Goal: Task Accomplishment & Management: Complete application form

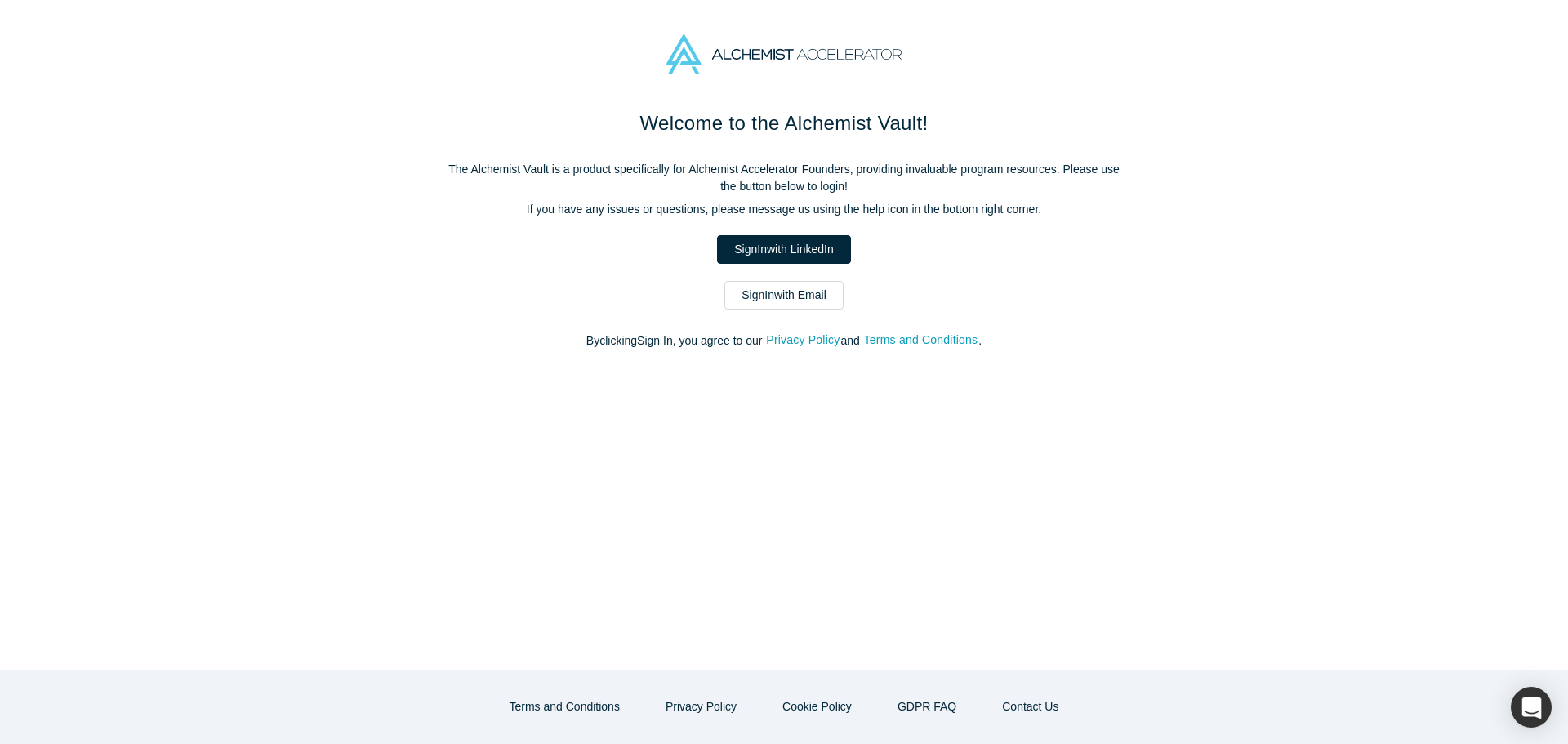
scroll to position [8738, 0]
click at [764, 236] on link "Sign In with LinkedIn" at bounding box center [784, 249] width 133 height 29
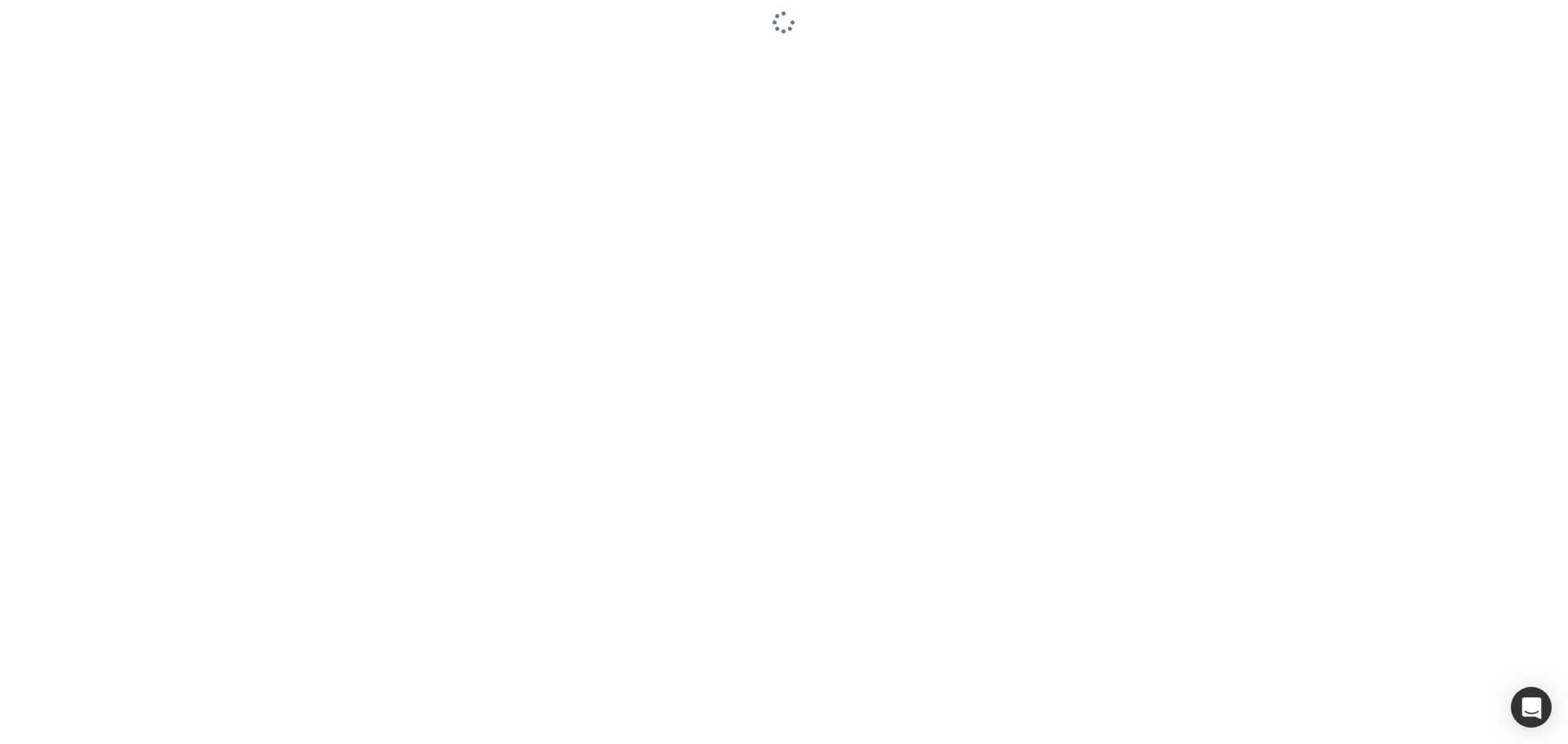
scroll to position [8738, 0]
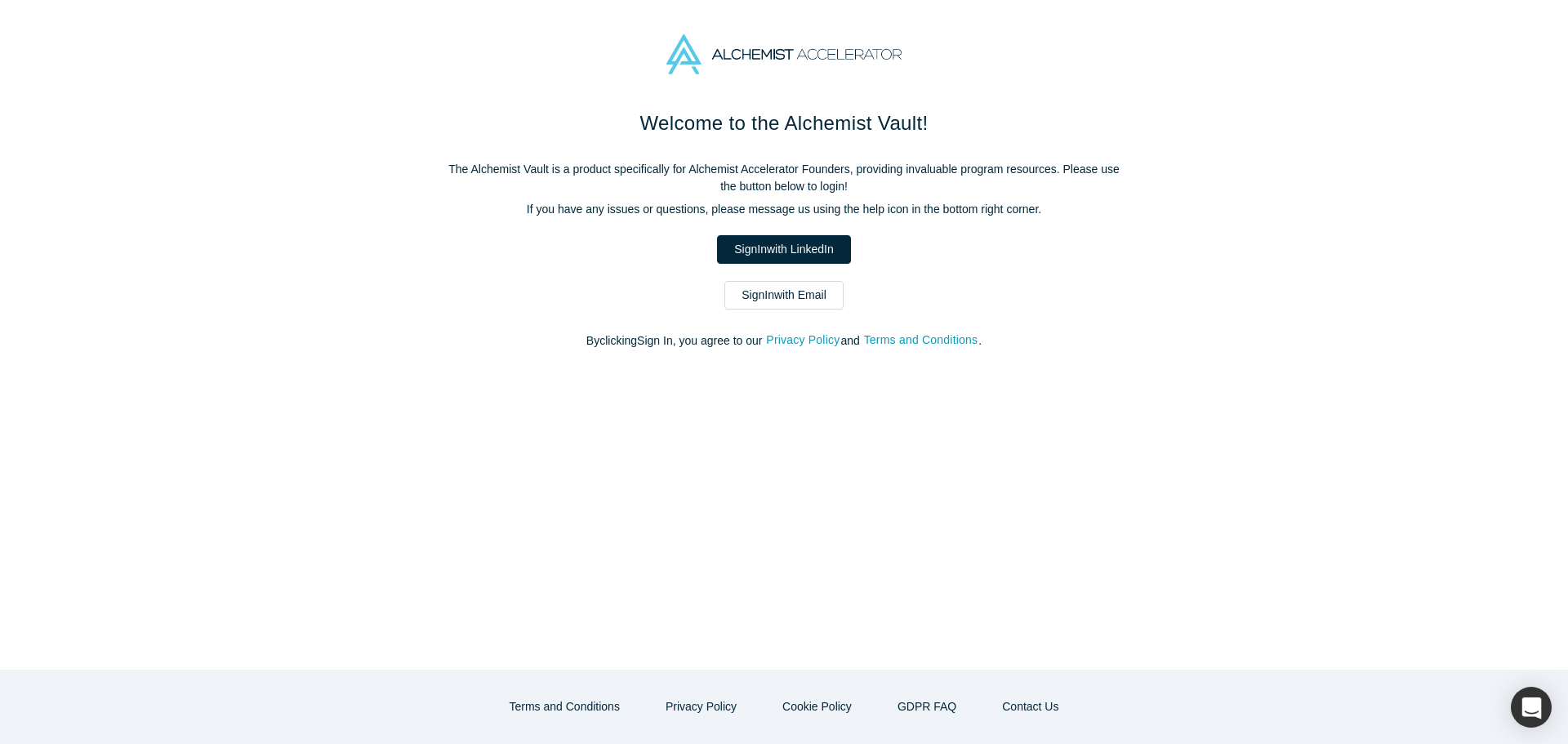
scroll to position [8738, 0]
click at [774, 238] on link "Sign In with LinkedIn" at bounding box center [784, 249] width 133 height 29
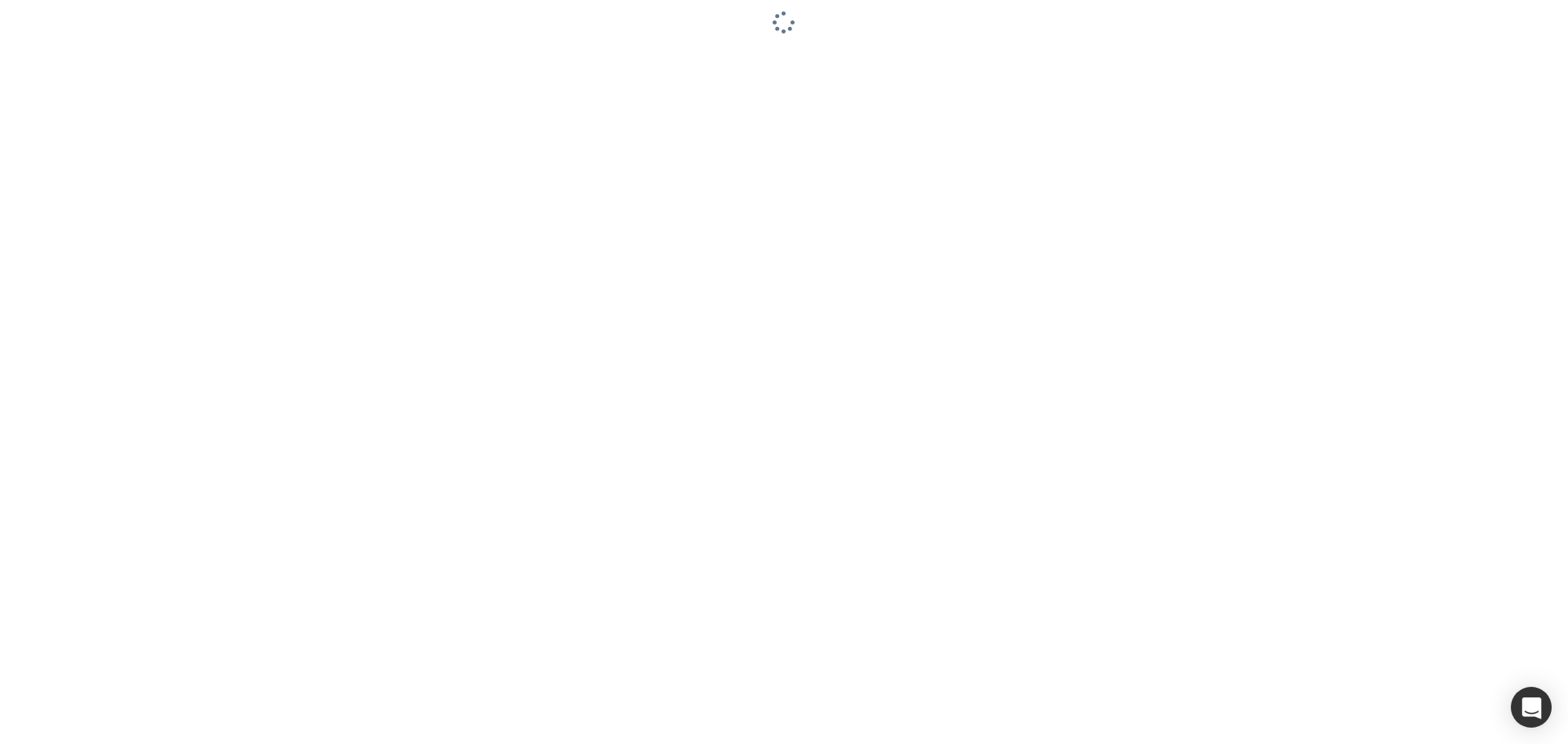
scroll to position [8738, 0]
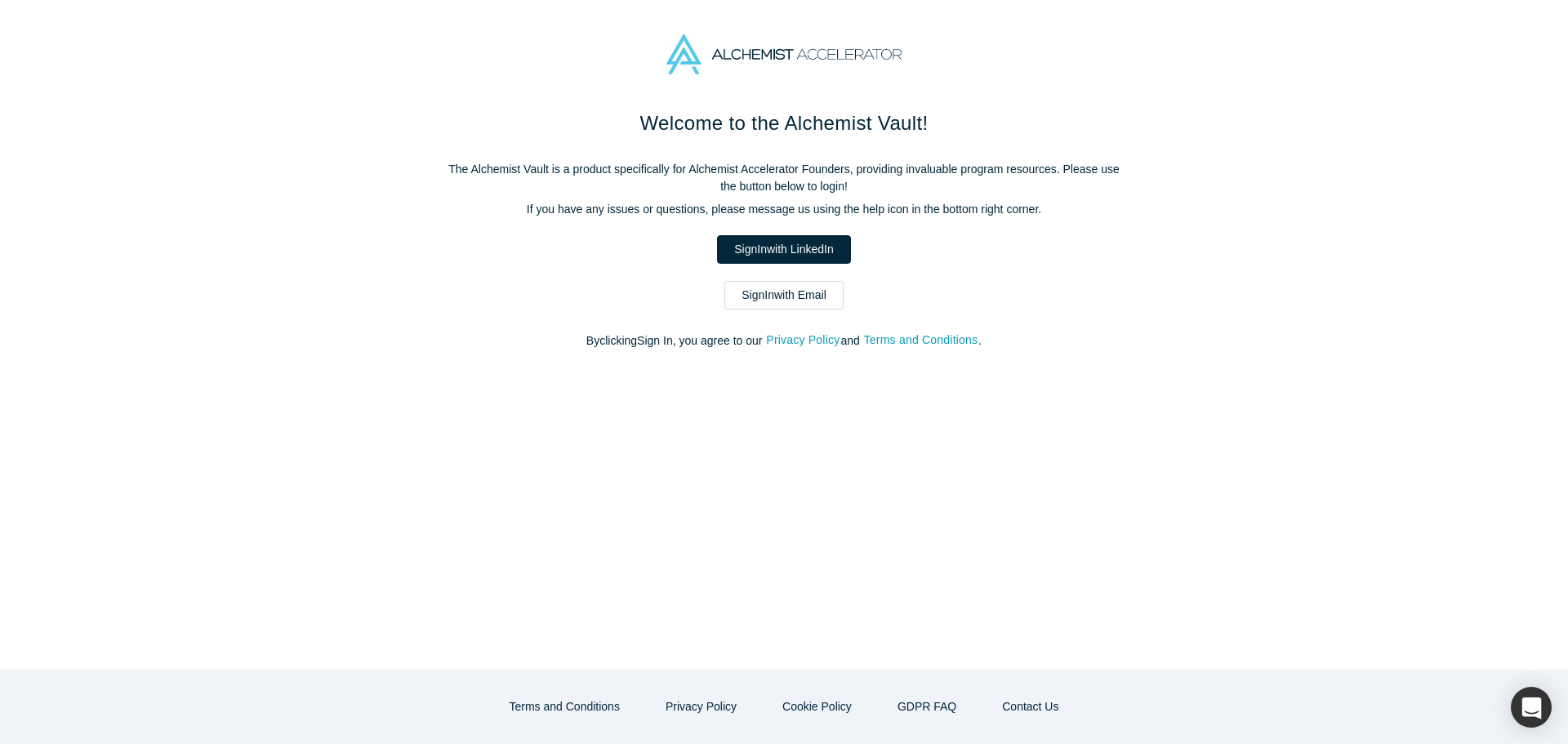
scroll to position [8738, 0]
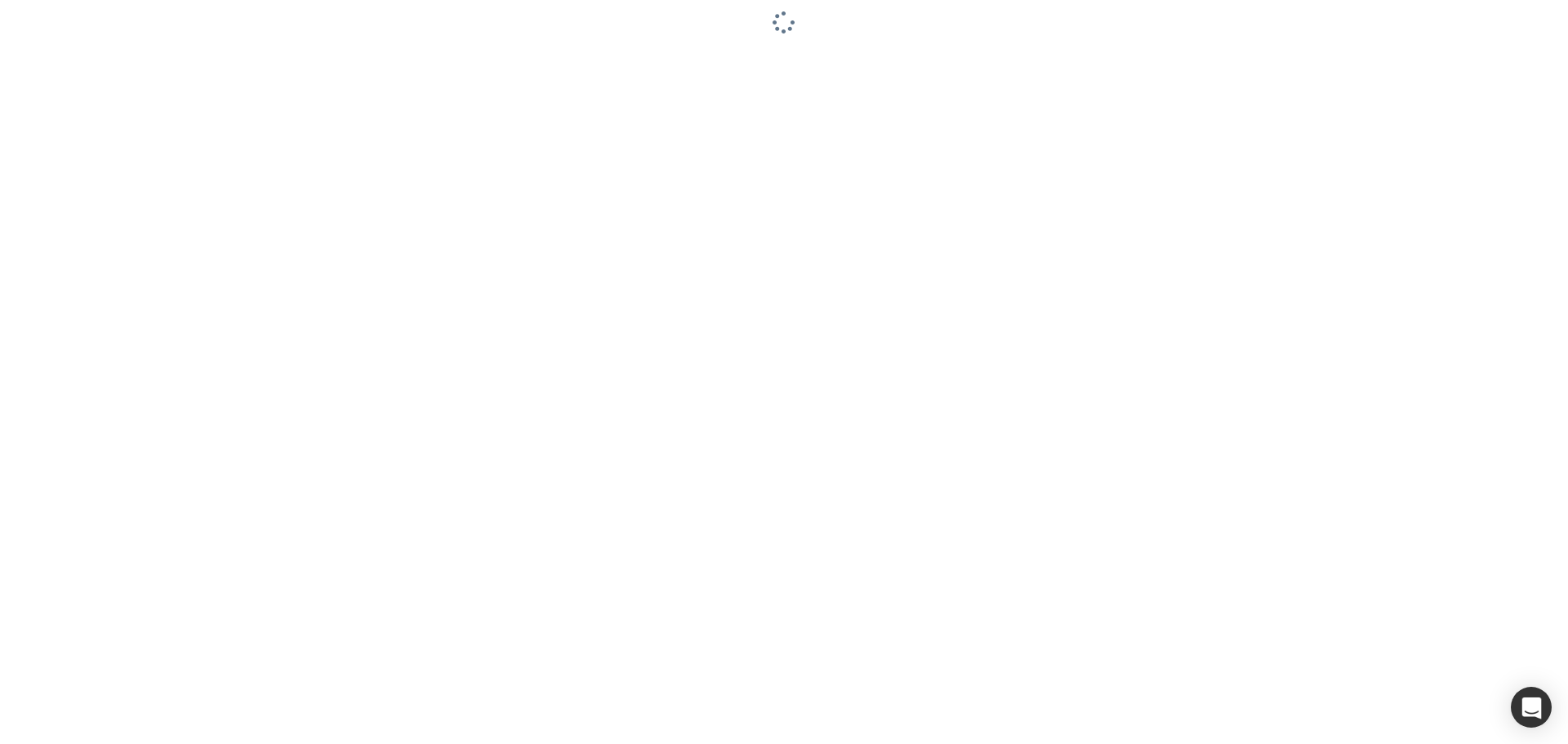
scroll to position [8738, 0]
